Goal: Information Seeking & Learning: Learn about a topic

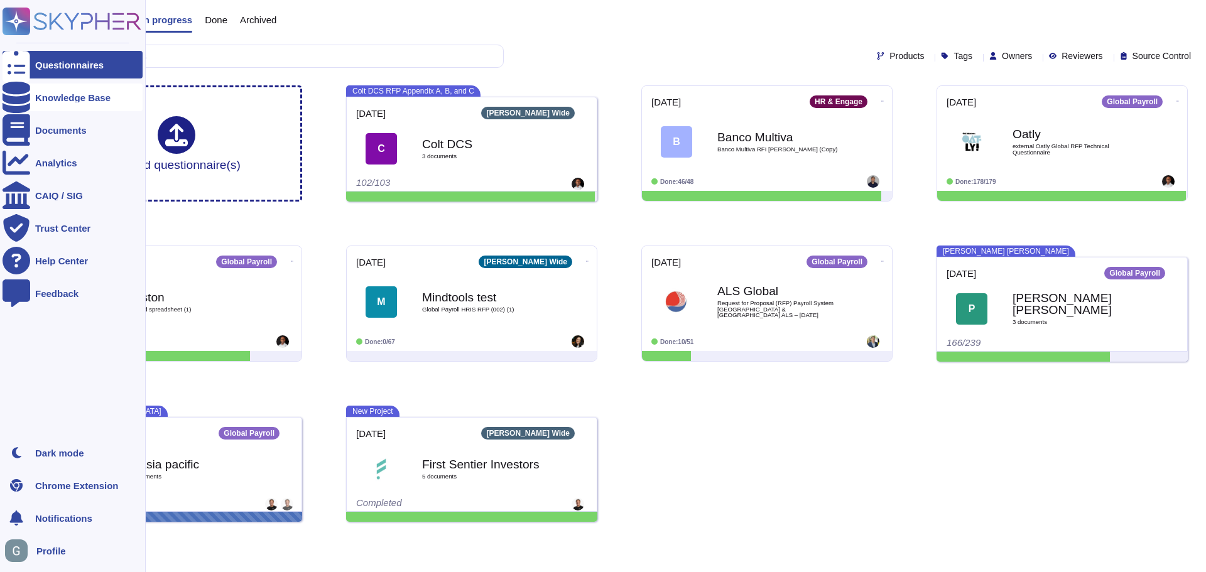
click at [48, 104] on div "Knowledge Base" at bounding box center [73, 98] width 140 height 28
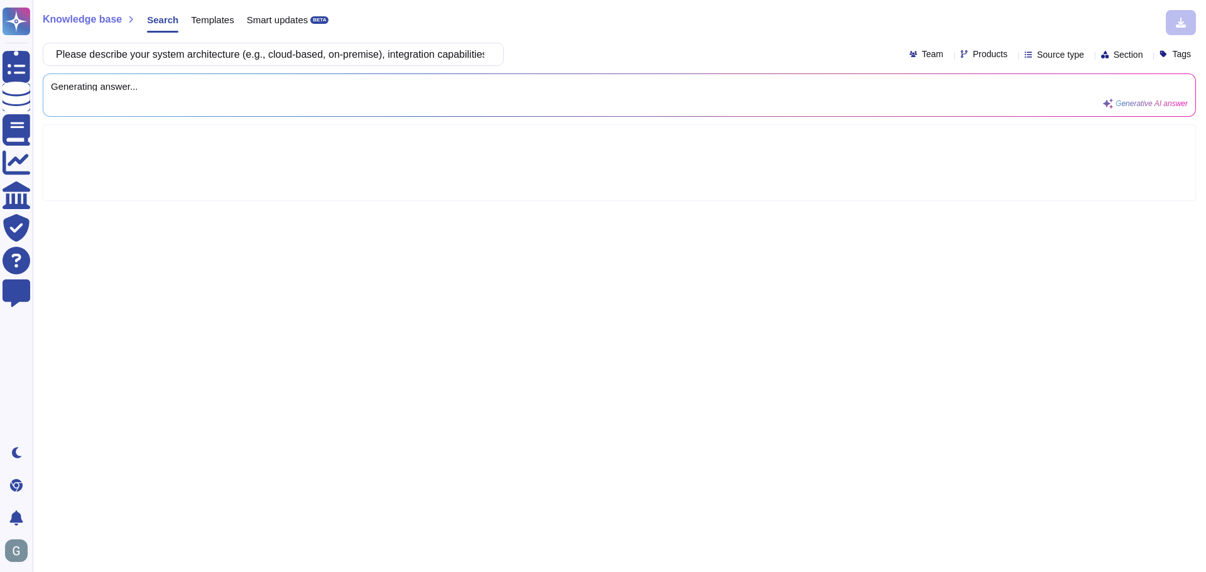
scroll to position [0, 128]
click at [237, 53] on input "Please describe your system architecture (e.g., cloud-based, on-premise), integ…" at bounding box center [270, 54] width 441 height 22
click at [158, 54] on input "Please describe your system architecture (e.g., cloud-based, on-premise), integ…" at bounding box center [270, 54] width 441 height 22
type input "Please describe your Global Payroll system architecture (e.g., cloud-based, on-…"
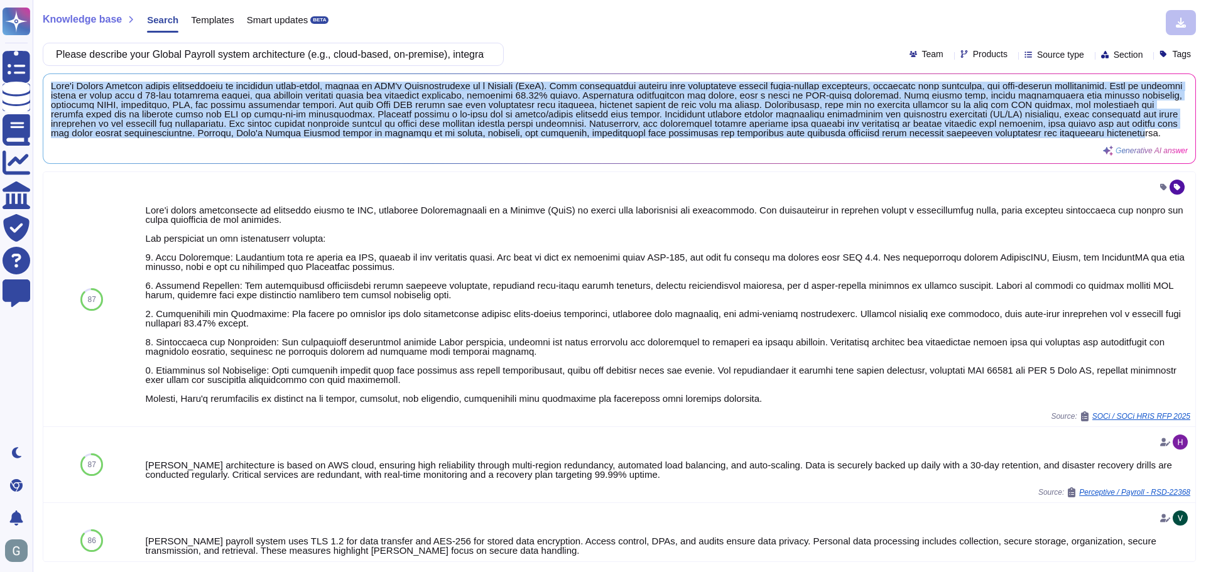
scroll to position [1, 0]
drag, startPoint x: 50, startPoint y: 87, endPoint x: 1054, endPoint y: 163, distance: 1007.0
click at [394, 163] on div "Generative AI answer" at bounding box center [619, 118] width 1152 height 89
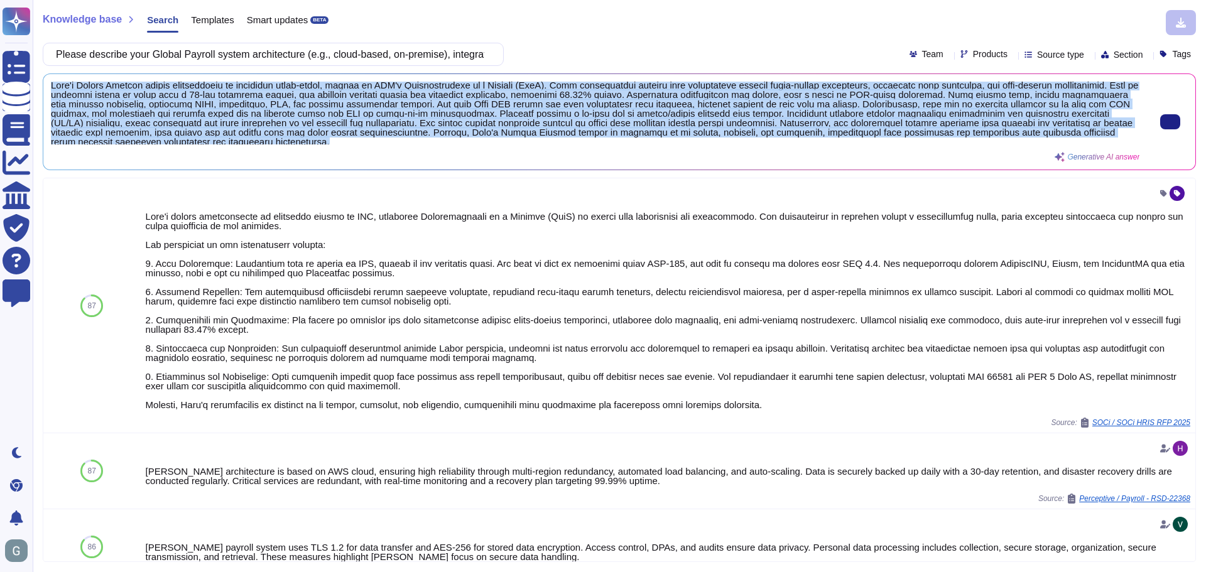
scroll to position [4, 0]
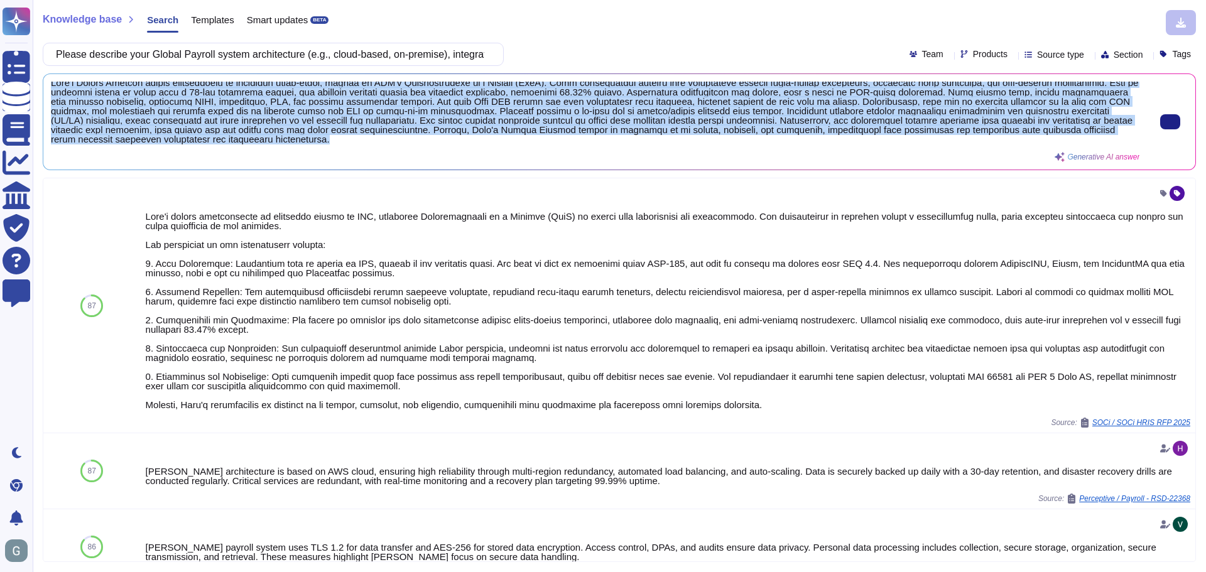
copy span "[PERSON_NAME] Global Payroll system architecture is primarily cloud-based, host…"
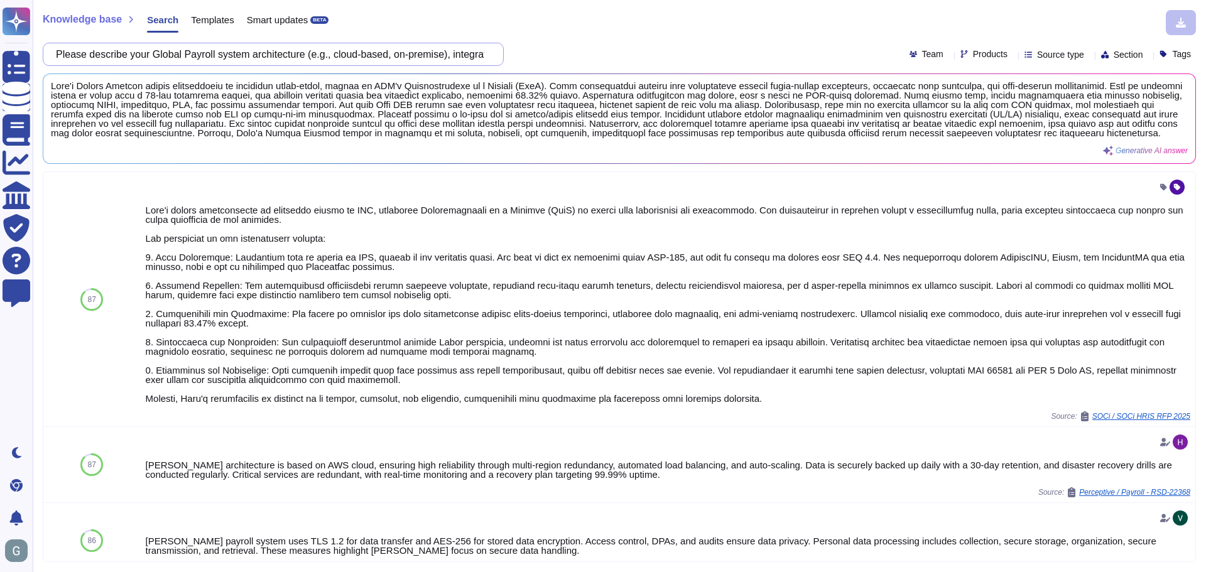
scroll to position [0, 192]
drag, startPoint x: 66, startPoint y: 51, endPoint x: 801, endPoint y: 76, distance: 735.8
click at [394, 76] on div "Knowledge base Search Templates Smart updates BETA Please describe your Global …" at bounding box center [619, 286] width 1173 height 572
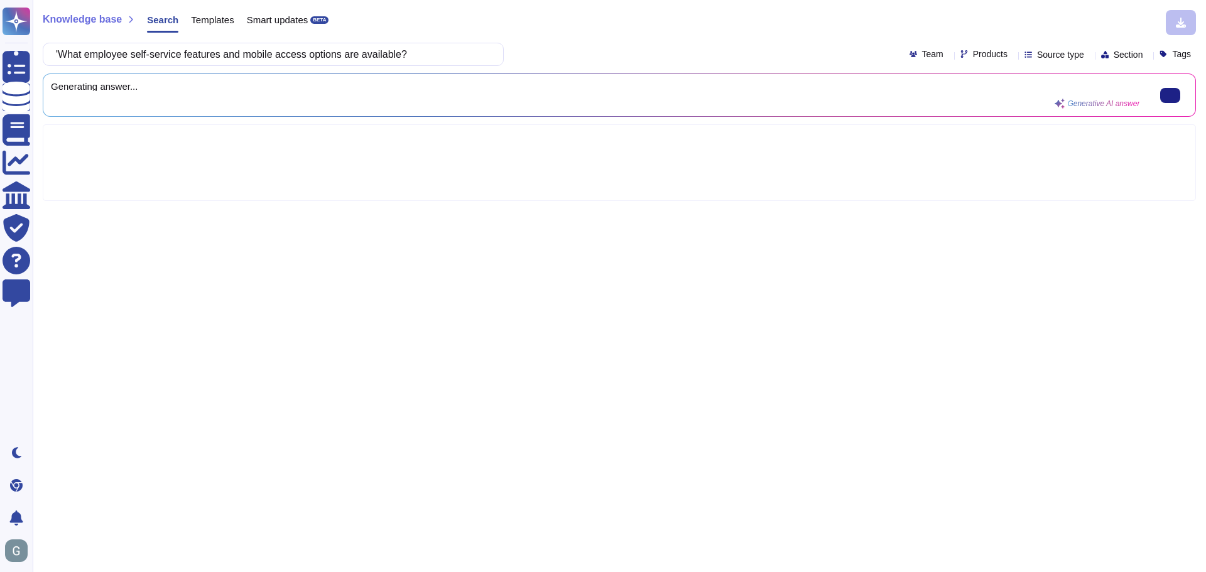
click at [262, 93] on div "Generating answer... Generative AI answer" at bounding box center [595, 95] width 1088 height 27
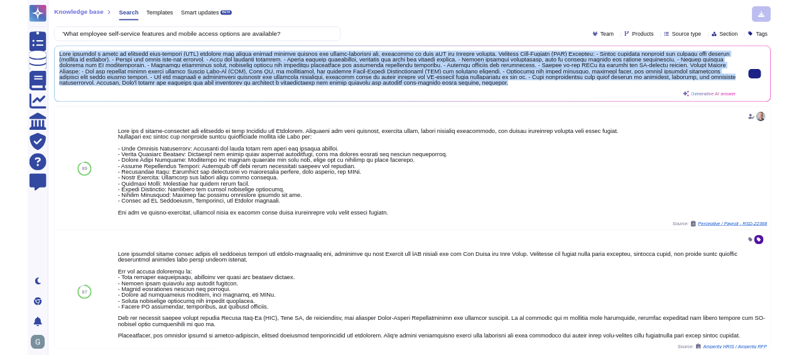
scroll to position [1, 0]
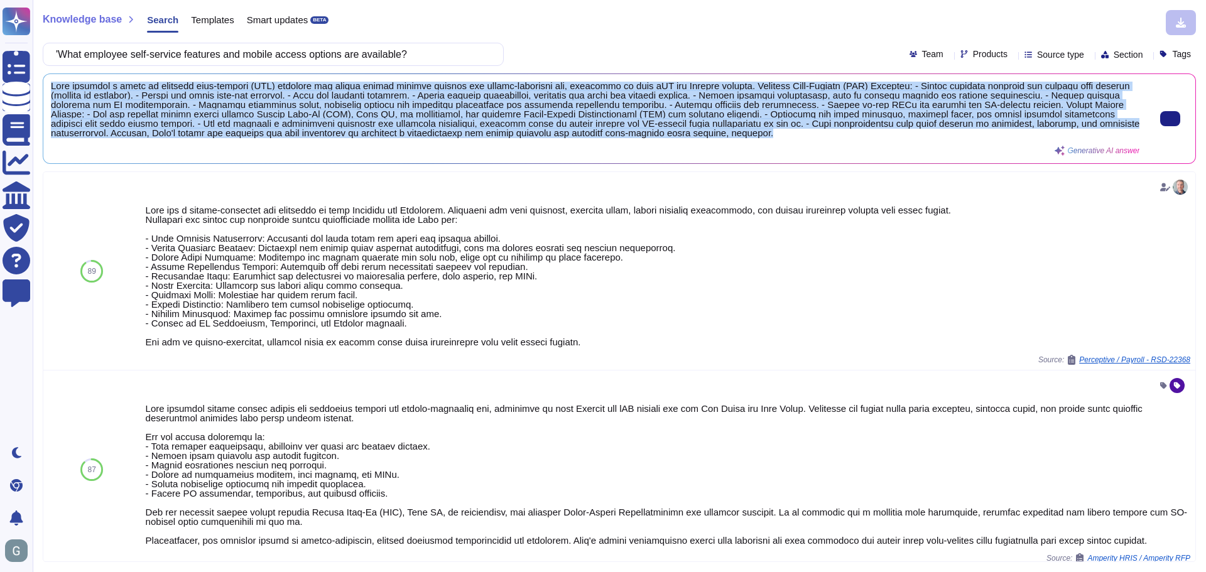
drag, startPoint x: 49, startPoint y: 89, endPoint x: 987, endPoint y: 140, distance: 939.6
click at [394, 140] on div "Generative AI answer" at bounding box center [619, 118] width 1152 height 89
copy span "[PERSON_NAME] provides a range of employee self-service (ESS) features and mobi…"
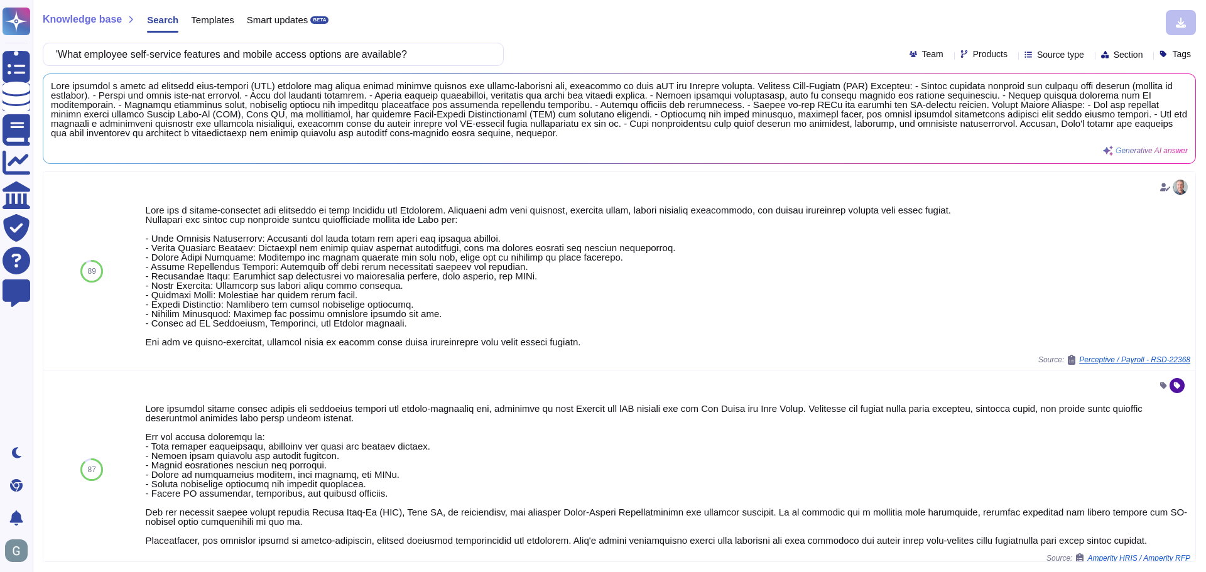
click at [84, 18] on span "Knowledge base" at bounding box center [82, 19] width 79 height 10
click at [171, 19] on span "Search" at bounding box center [162, 19] width 31 height 9
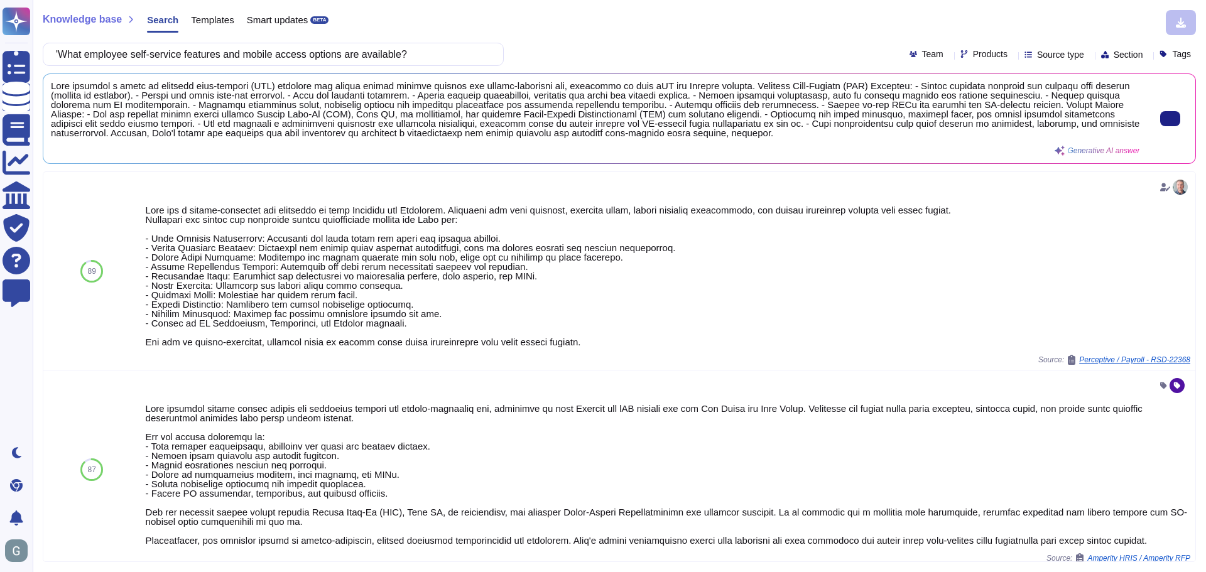
scroll to position [0, 0]
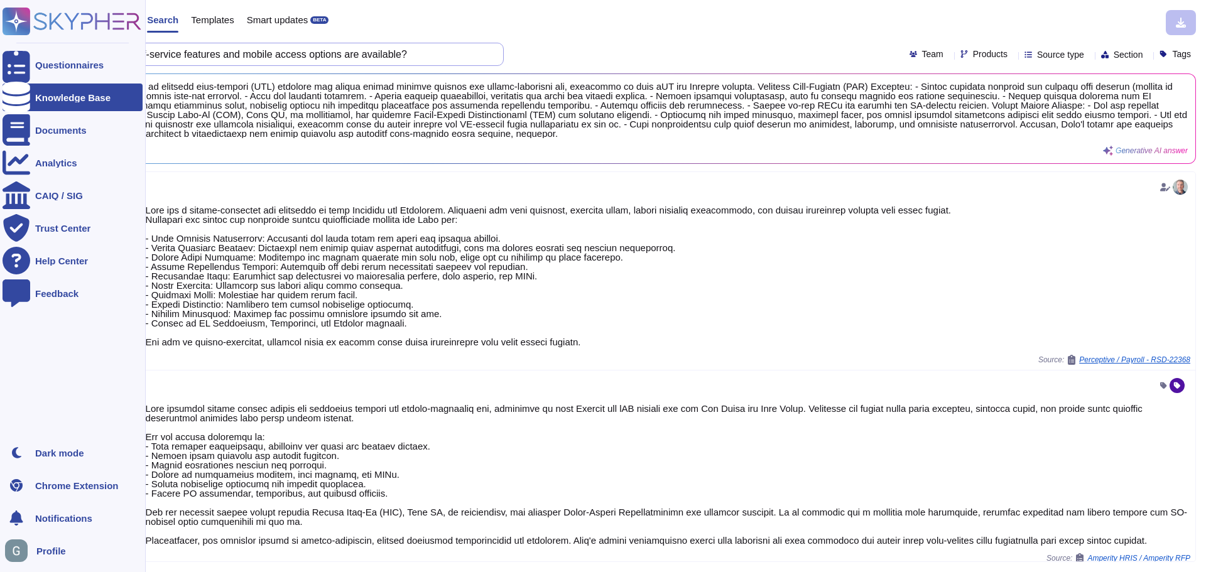
drag, startPoint x: 425, startPoint y: 55, endPoint x: 0, endPoint y: 33, distance: 425.1
click at [0, 33] on div "Questionnaires Knowledge Base Documents Analytics CAIQ / SIG Trust Center Help …" at bounding box center [603, 286] width 1206 height 572
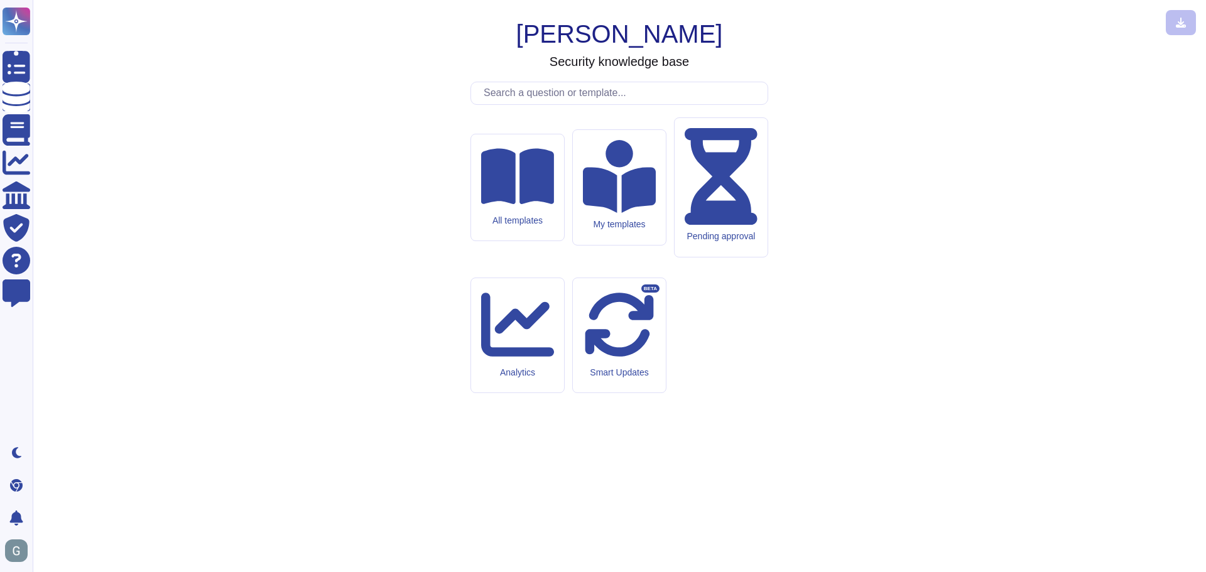
click at [394, 104] on input "text" at bounding box center [622, 93] width 290 height 22
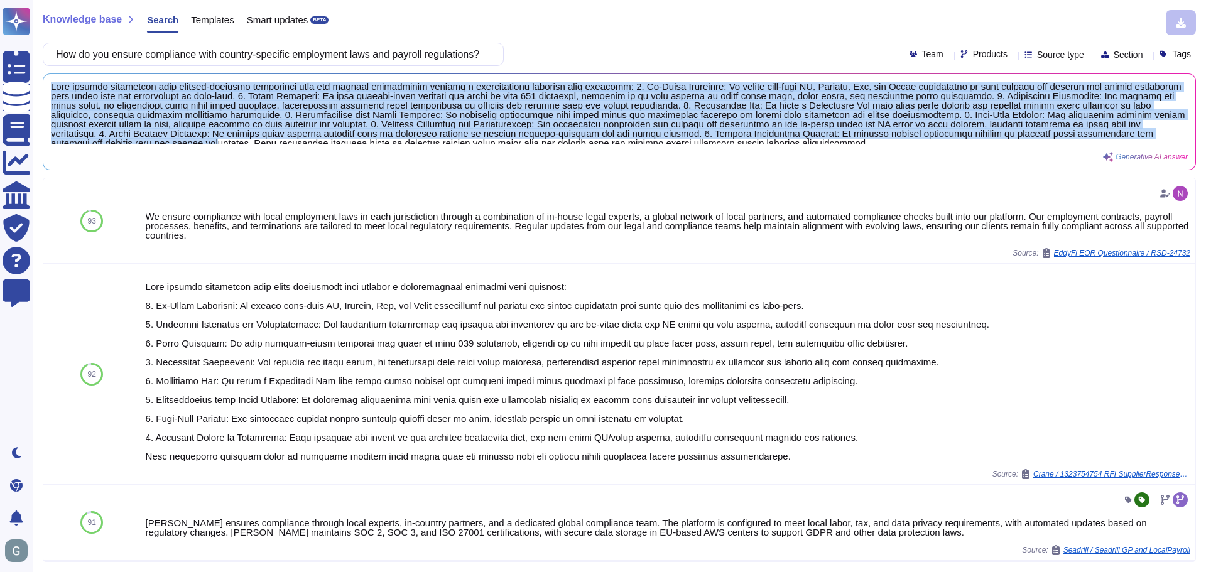
scroll to position [4, 0]
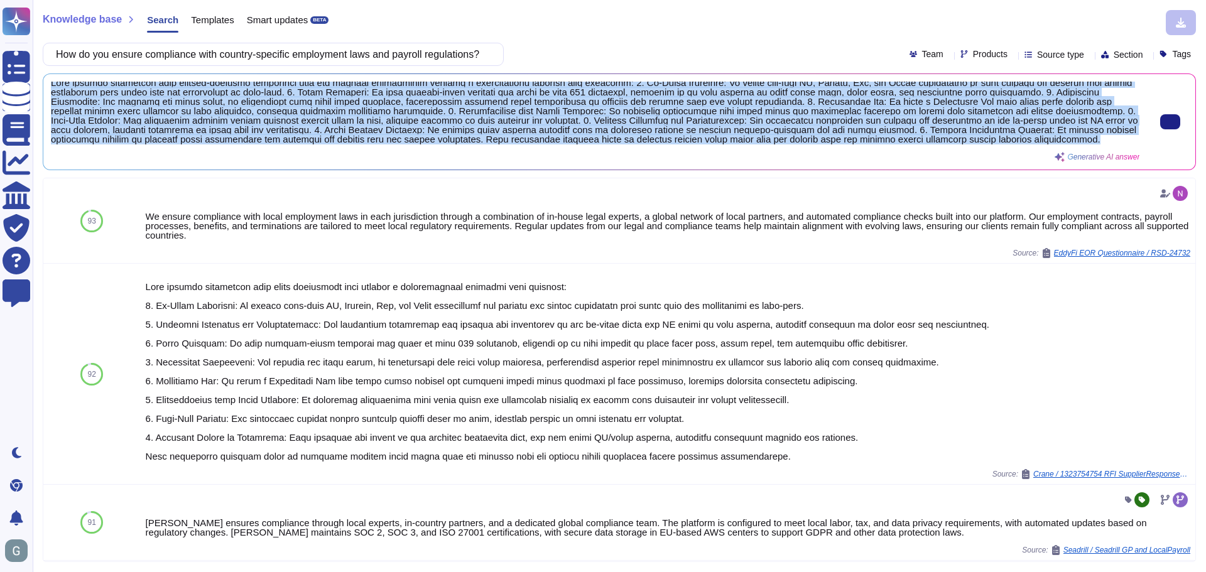
drag, startPoint x: 53, startPoint y: 86, endPoint x: 1019, endPoint y: 154, distance: 968.2
click at [394, 154] on div "Generative AI answer" at bounding box center [595, 122] width 1088 height 80
copy span "[PERSON_NAME] ensures compliance with country-specific employment laws and payr…"
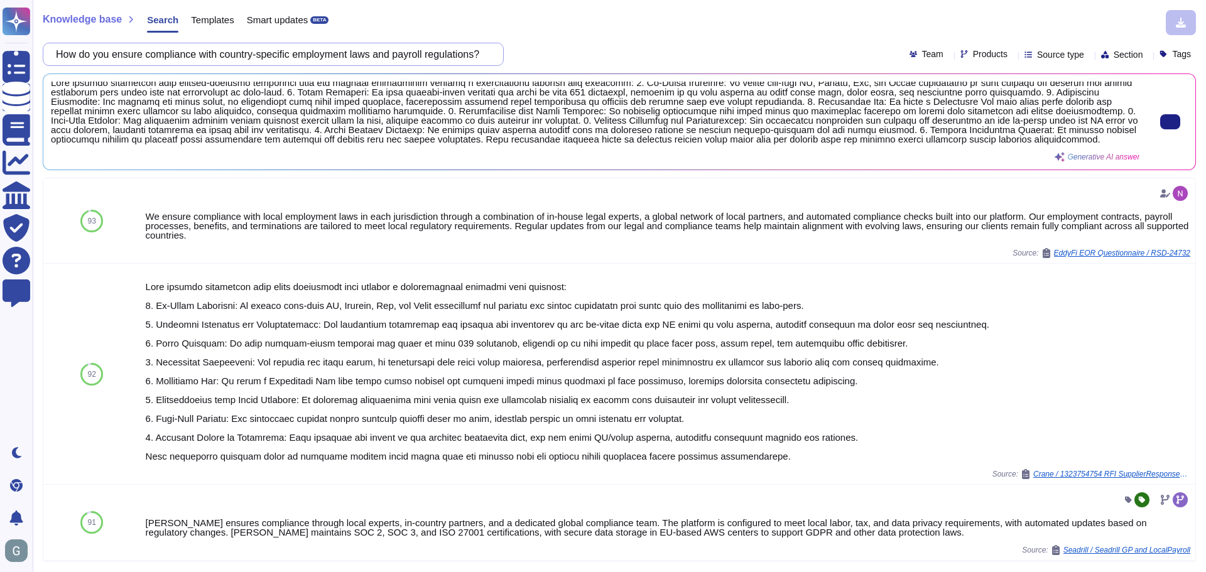
scroll to position [0, 8]
drag, startPoint x: 67, startPoint y: 53, endPoint x: 809, endPoint y: 115, distance: 744.9
click at [394, 115] on div "Knowledge base Search Templates Smart updates BETA How do you ensure compliance…" at bounding box center [619, 286] width 1173 height 572
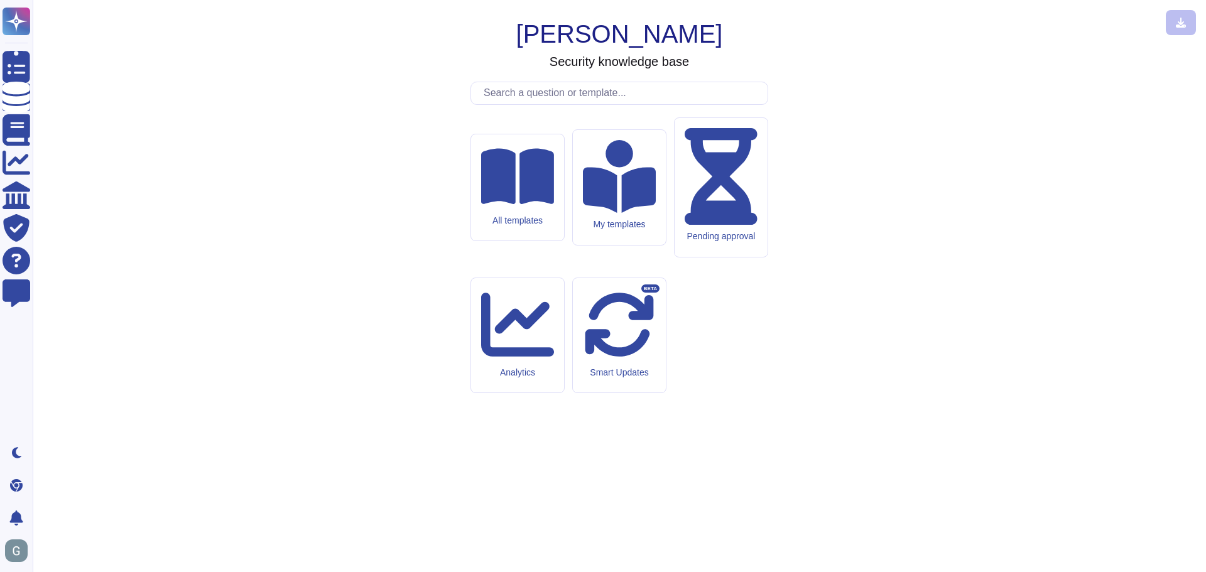
click at [394, 104] on input "text" at bounding box center [622, 93] width 290 height 22
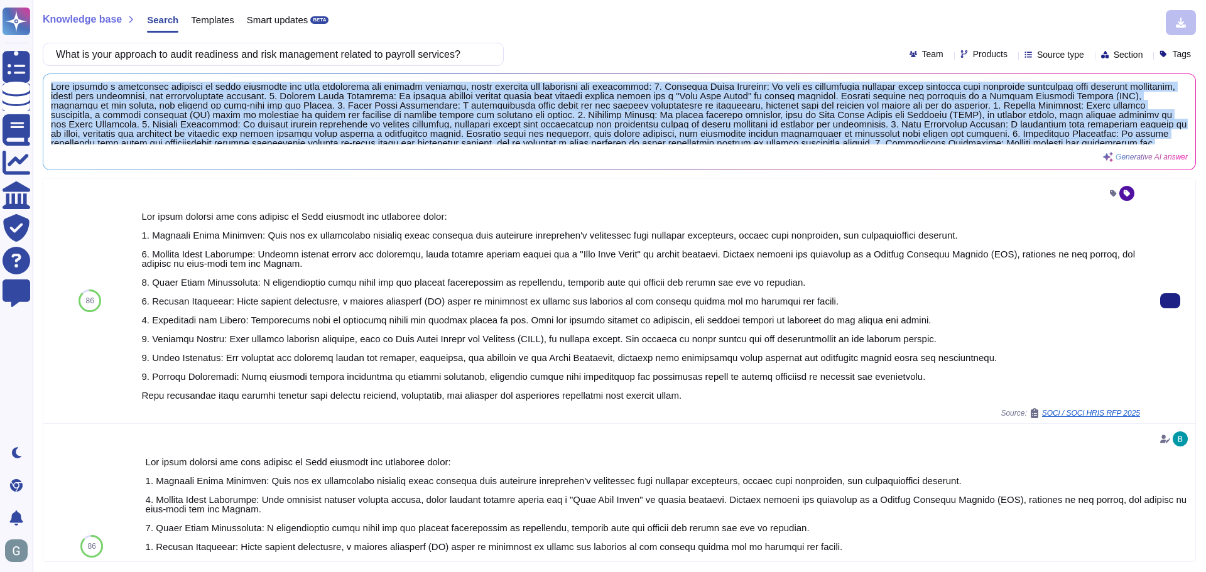
scroll to position [23, 0]
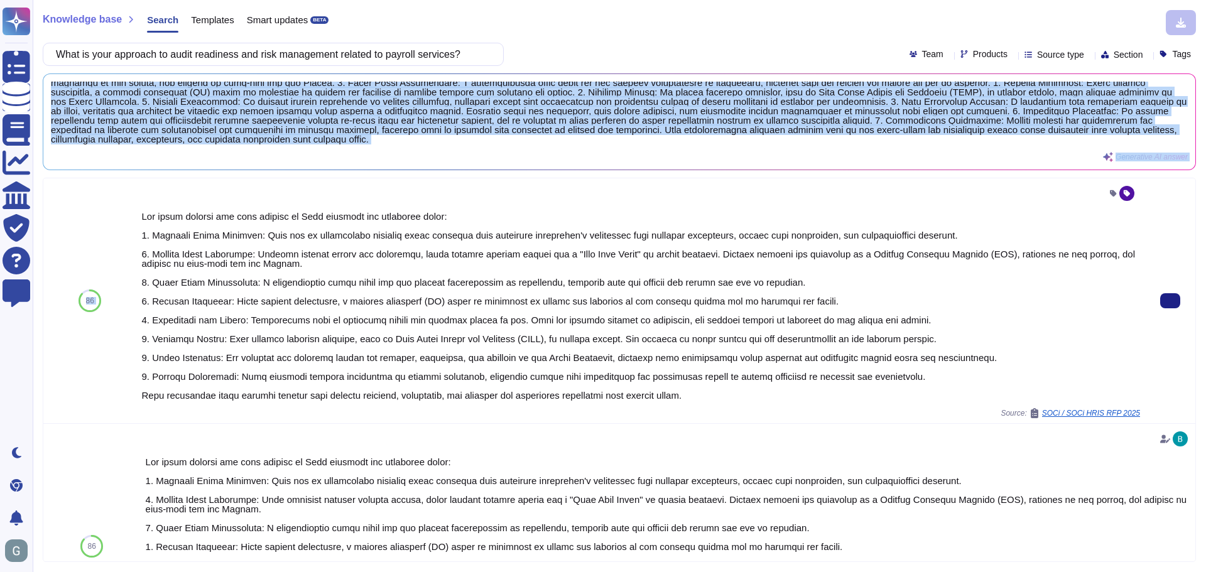
drag, startPoint x: 52, startPoint y: 87, endPoint x: 835, endPoint y: 181, distance: 788.8
click at [394, 181] on div "Knowledge base Search Templates Smart updates BETA What is your approach to aud…" at bounding box center [619, 286] width 1173 height 572
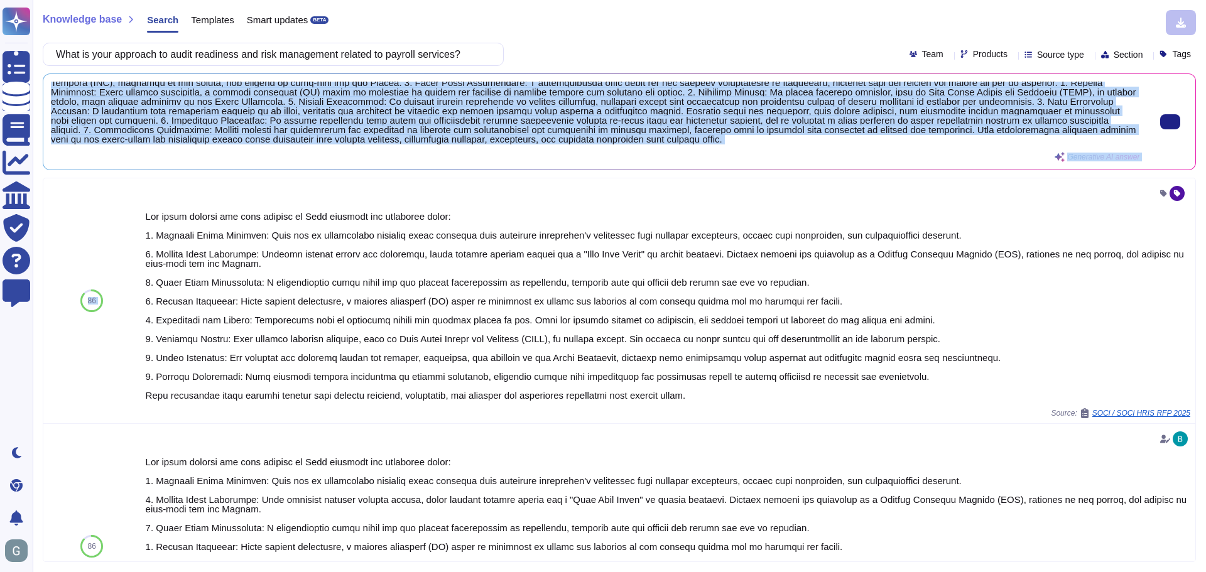
copy div "[PERSON_NAME] employs a structured approach to audit readiness and risk managem…"
